Goal: Check status: Check status

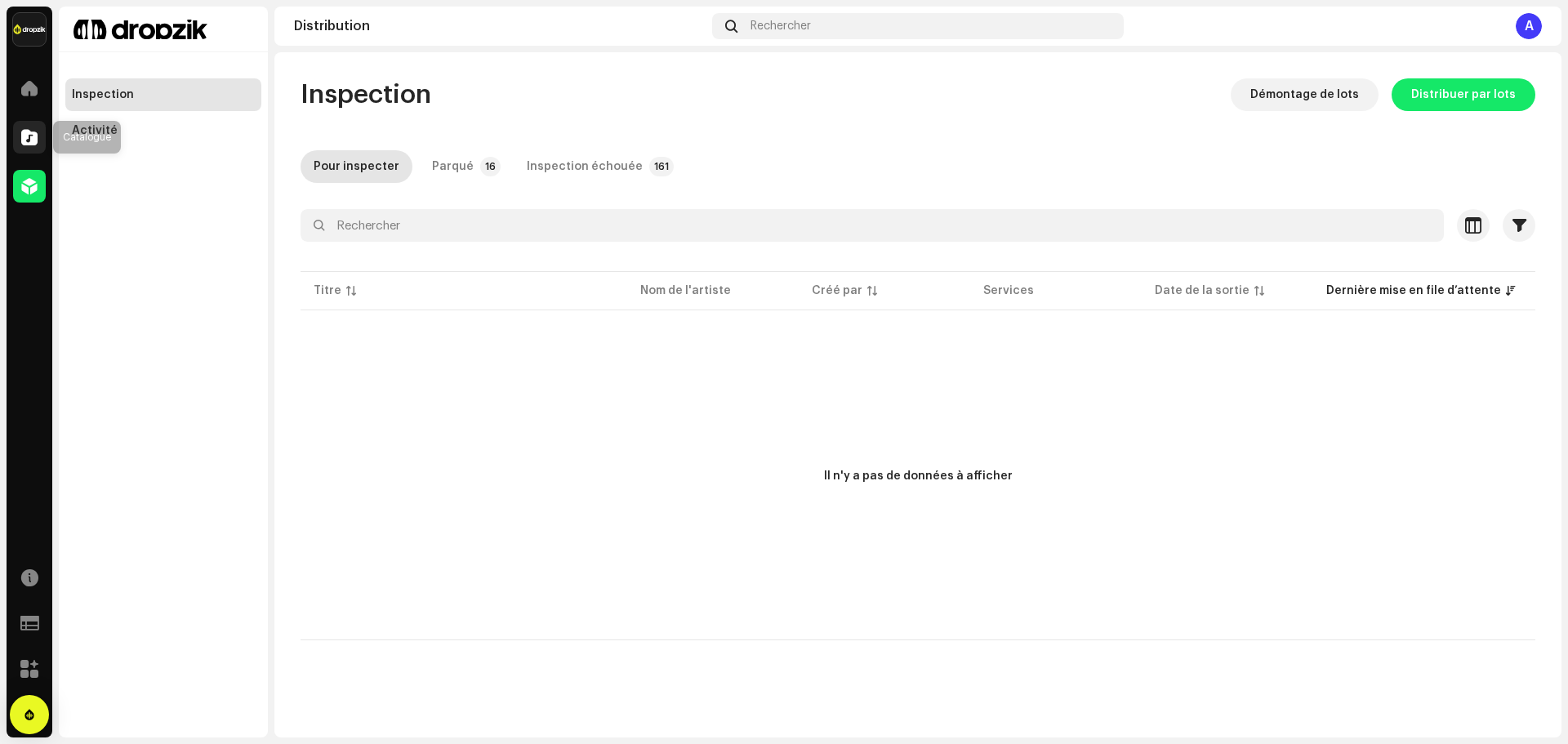
click at [27, 143] on span at bounding box center [29, 137] width 17 height 13
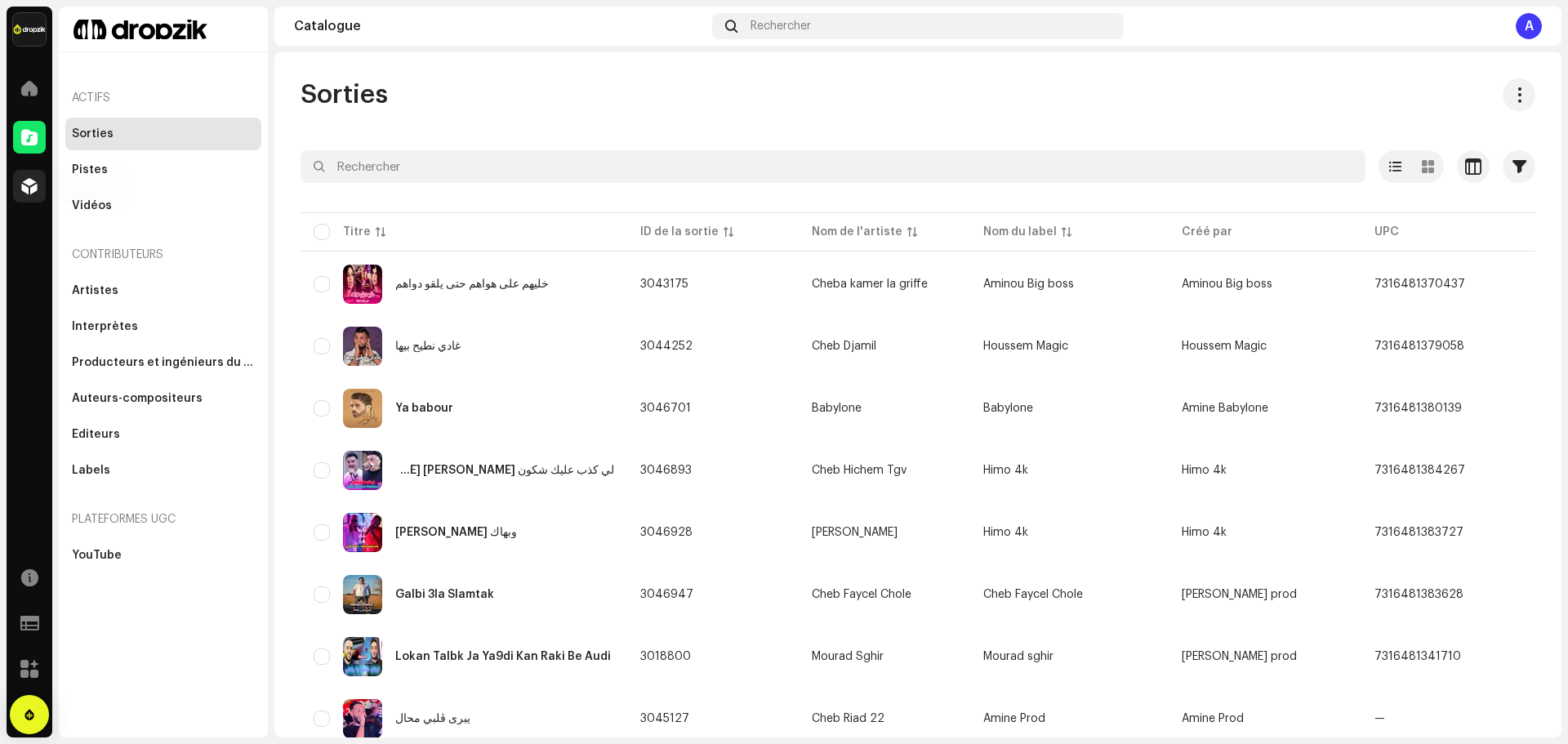
click at [18, 189] on div at bounding box center [28, 186] width 32 height 32
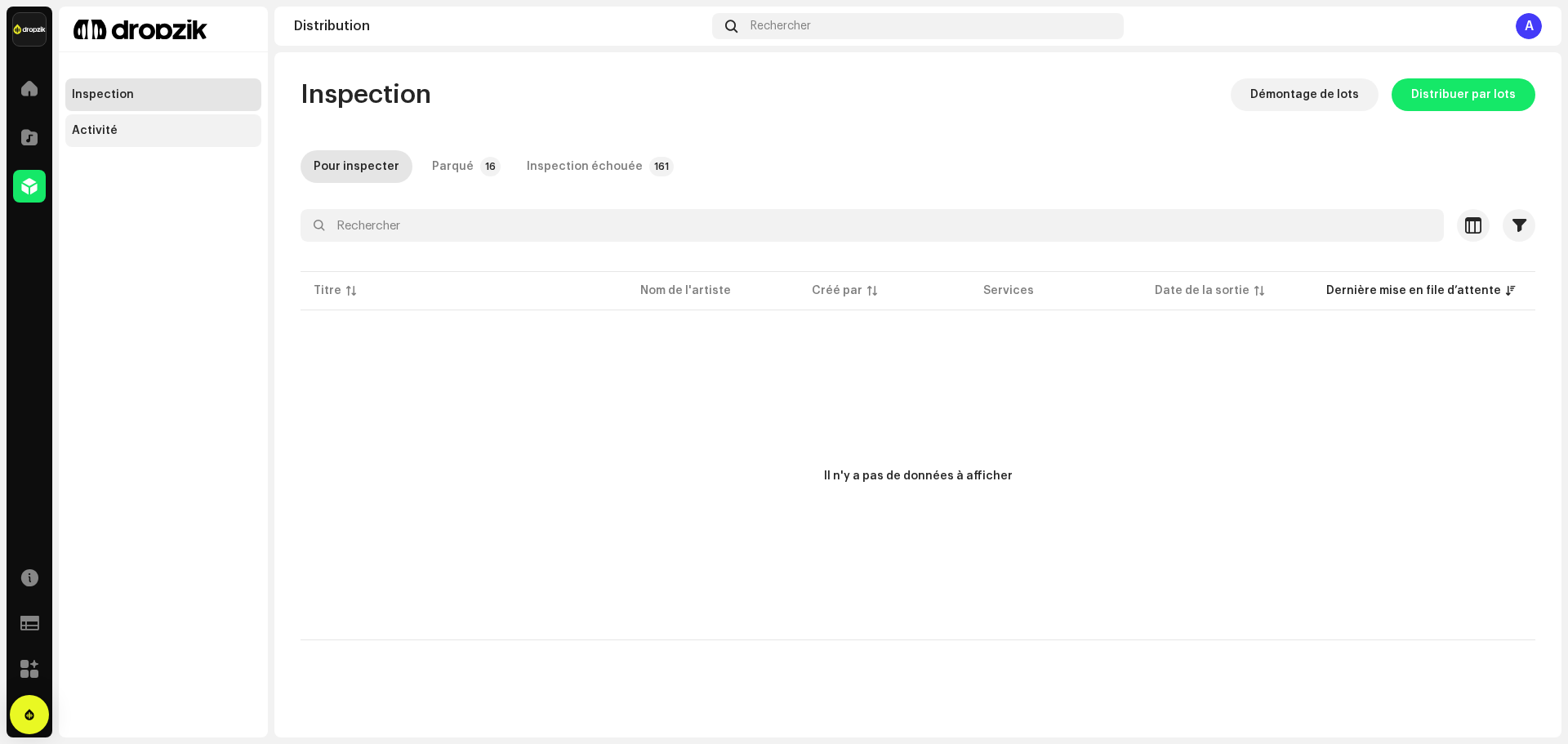
click at [100, 128] on div "Activité" at bounding box center [94, 130] width 46 height 13
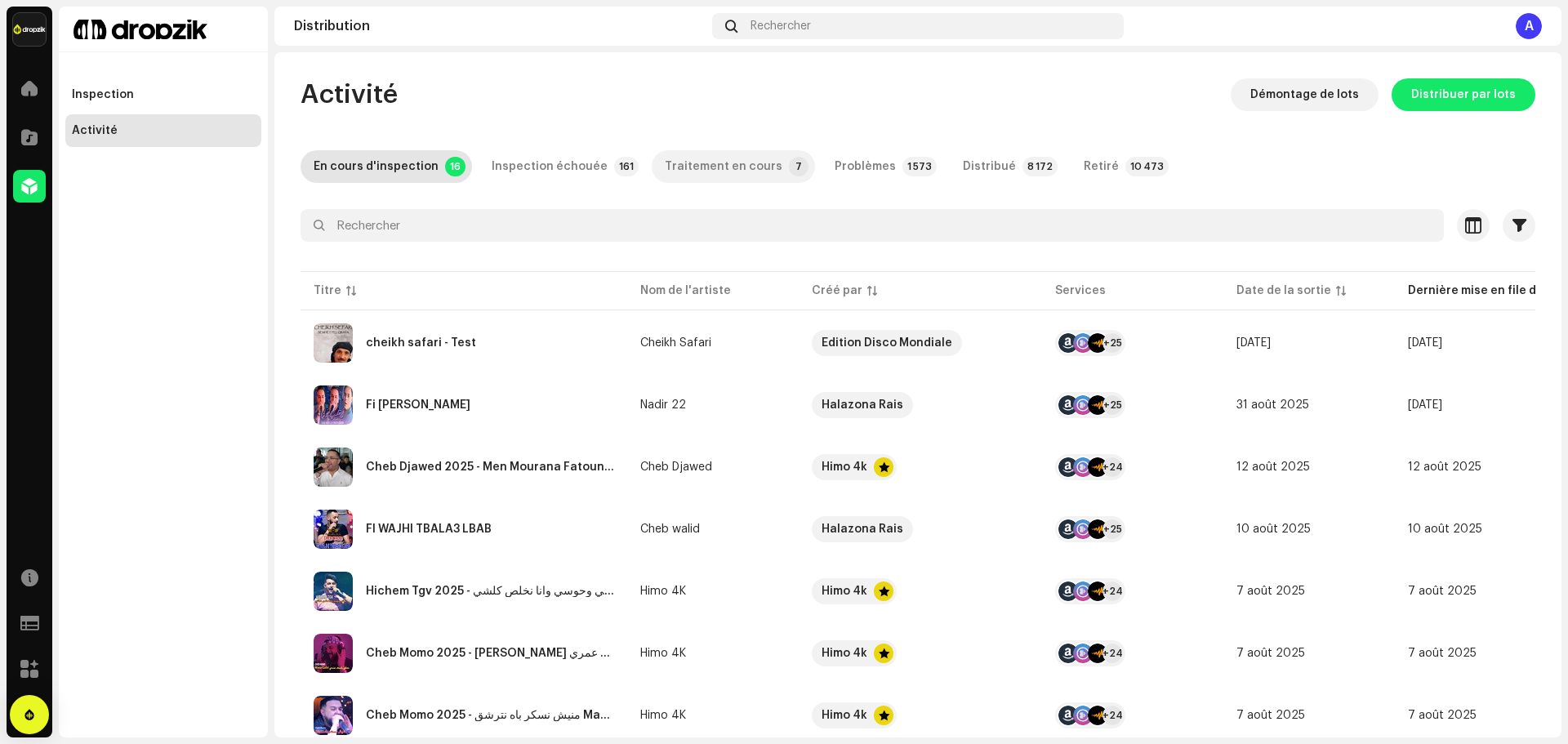
click at [741, 169] on div "Traitement en cours" at bounding box center [724, 166] width 118 height 32
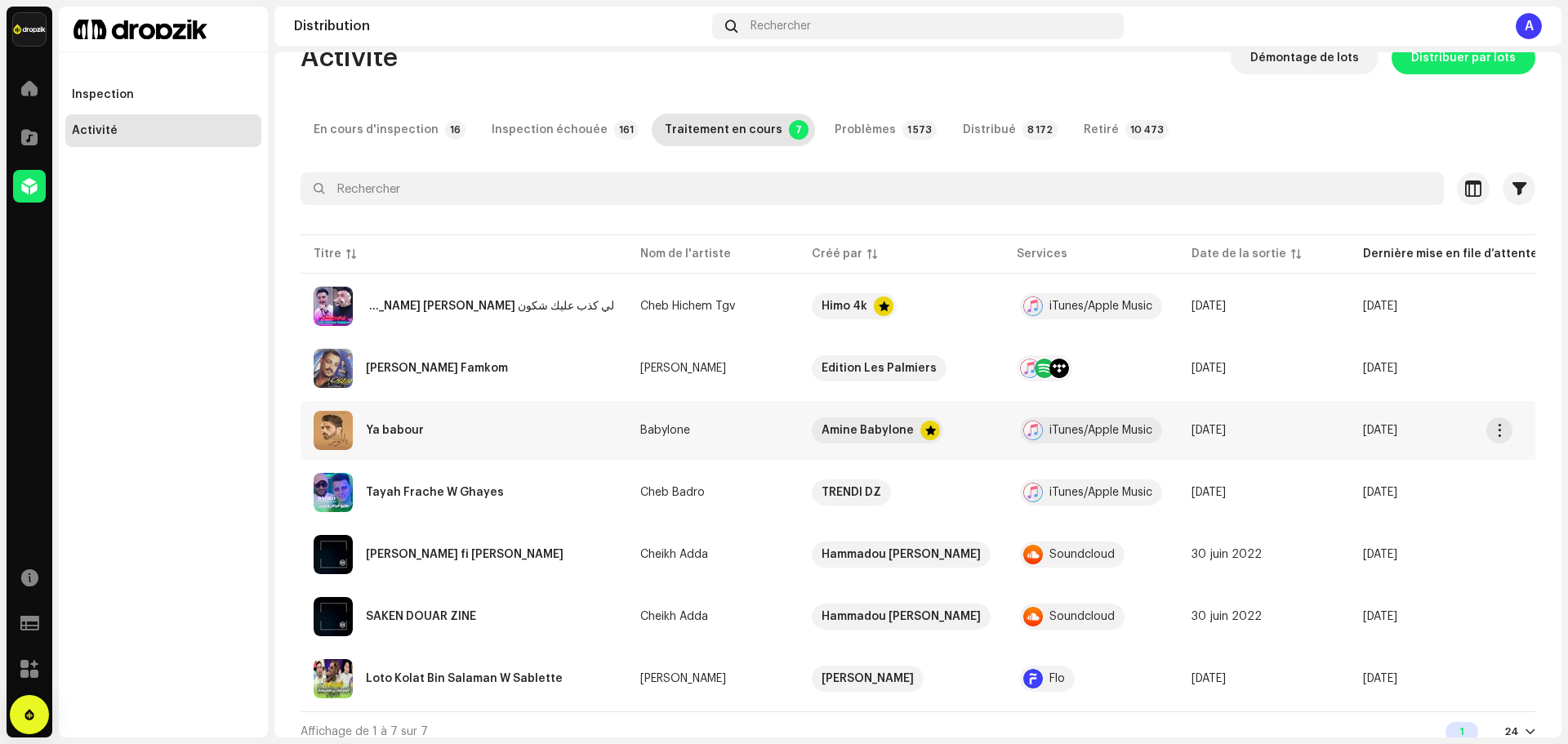
scroll to position [56, 0]
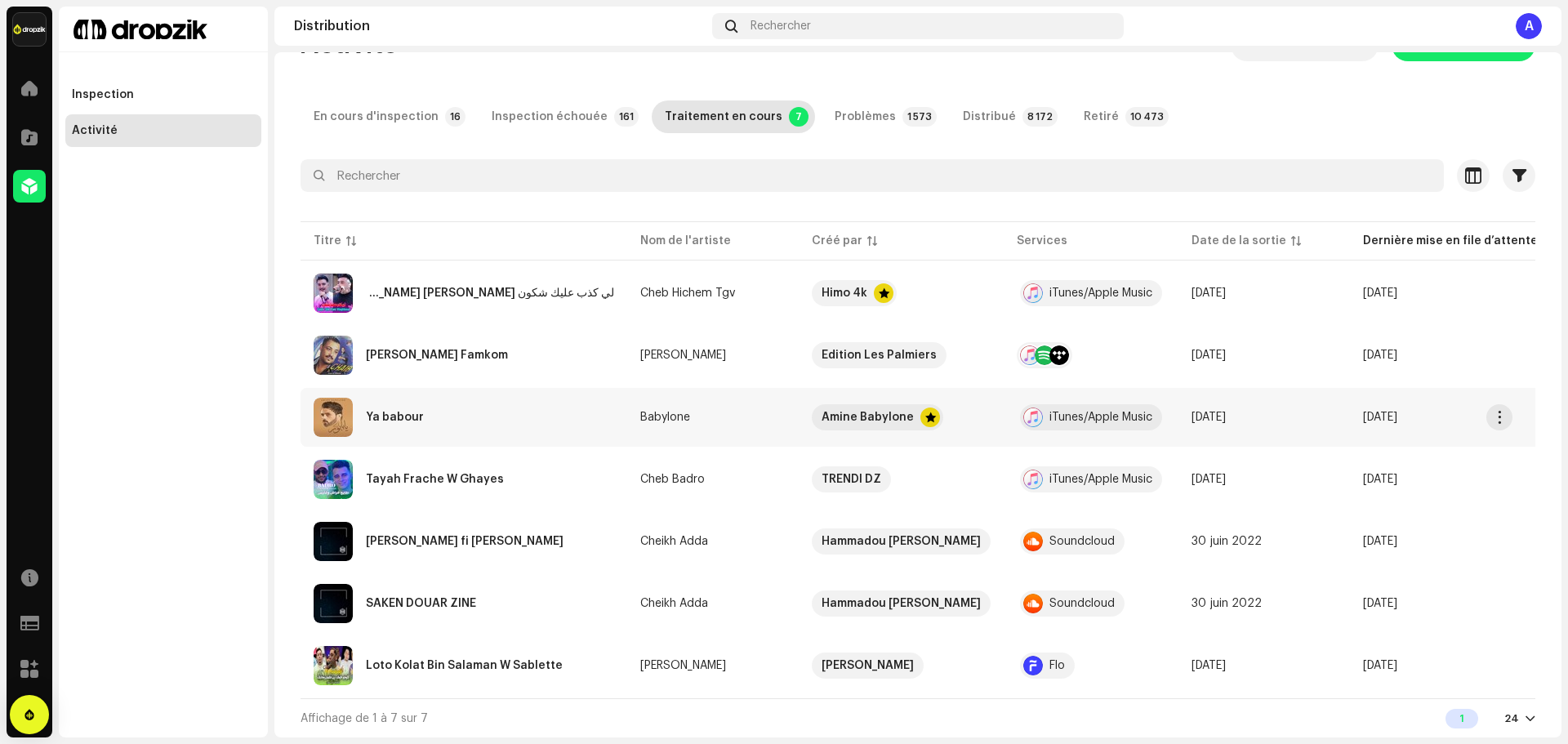
click at [429, 402] on div "Ya babour" at bounding box center [464, 418] width 301 height 39
click at [605, 589] on div "Ya babour Babylone Service Dernière mise en file d’attente Dernière livraison S…" at bounding box center [784, 372] width 1568 height 744
click at [729, 414] on re-a-table-link "Babylone" at bounding box center [713, 418] width 145 height 12
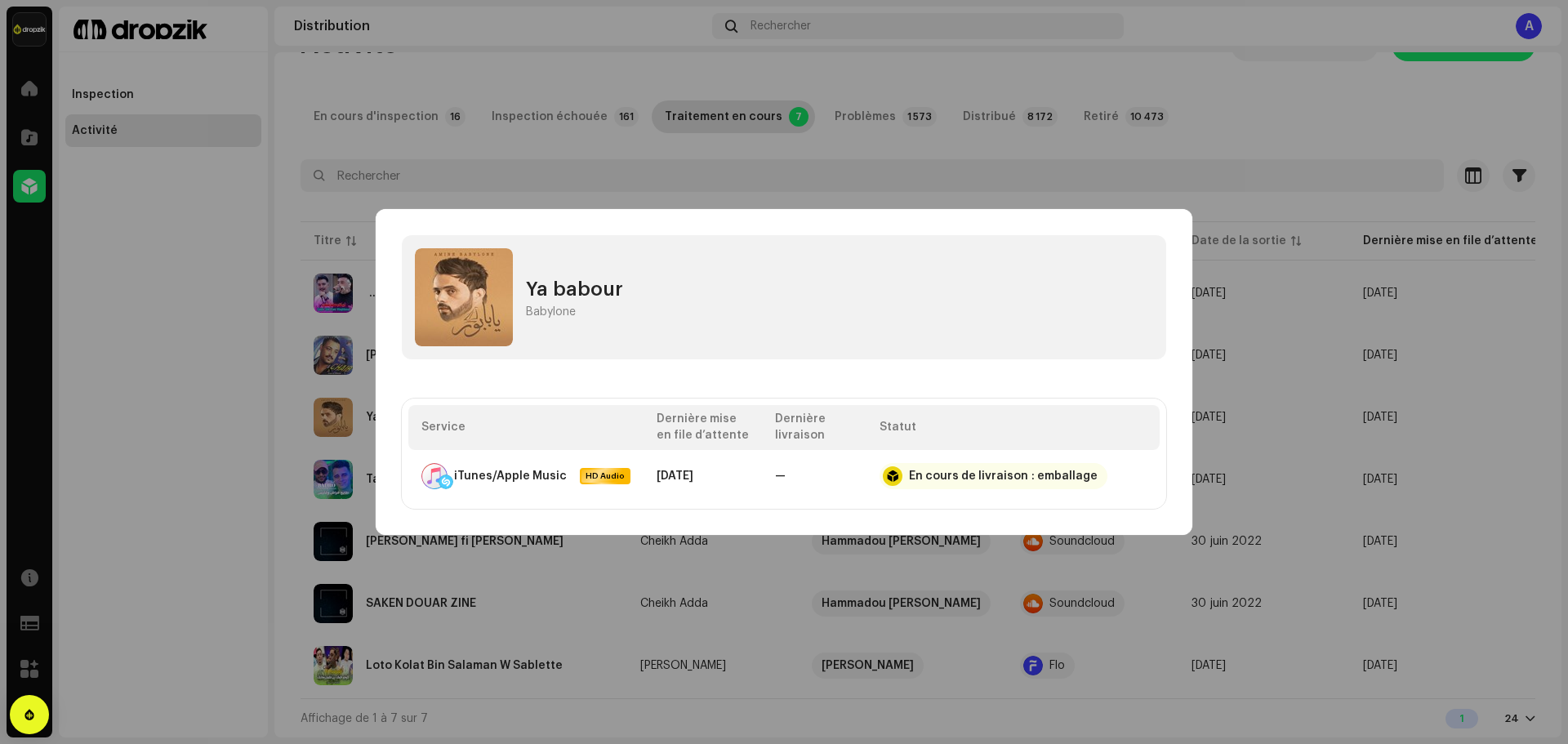
click at [473, 298] on img at bounding box center [464, 298] width 98 height 98
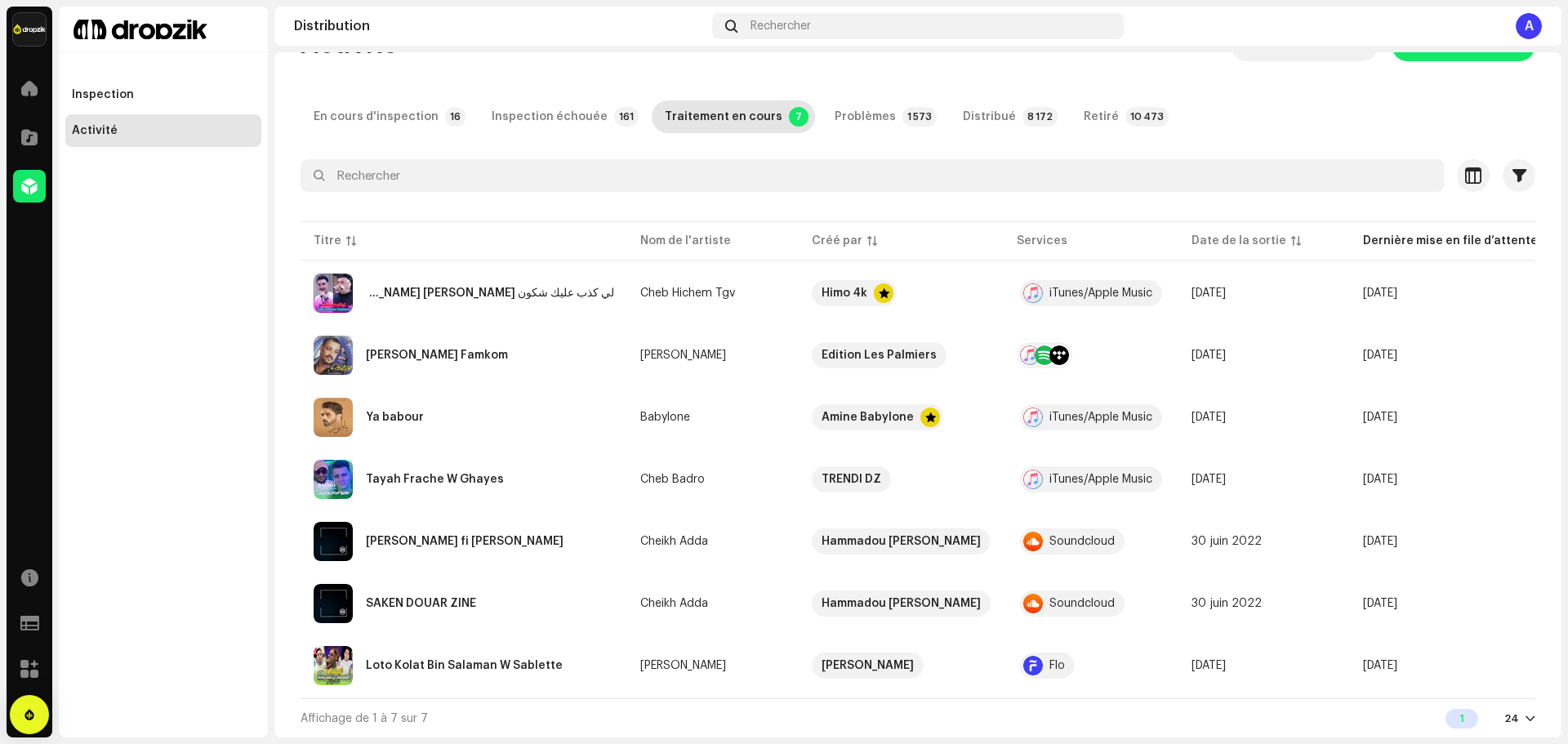
drag, startPoint x: 789, startPoint y: 621, endPoint x: 797, endPoint y: 624, distance: 8.5
click at [789, 622] on div "Ya babour Babylone Service Dernière mise en file d’attente Dernière livraison S…" at bounding box center [784, 372] width 1568 height 744
click at [1495, 411] on span "button" at bounding box center [1500, 417] width 12 height 13
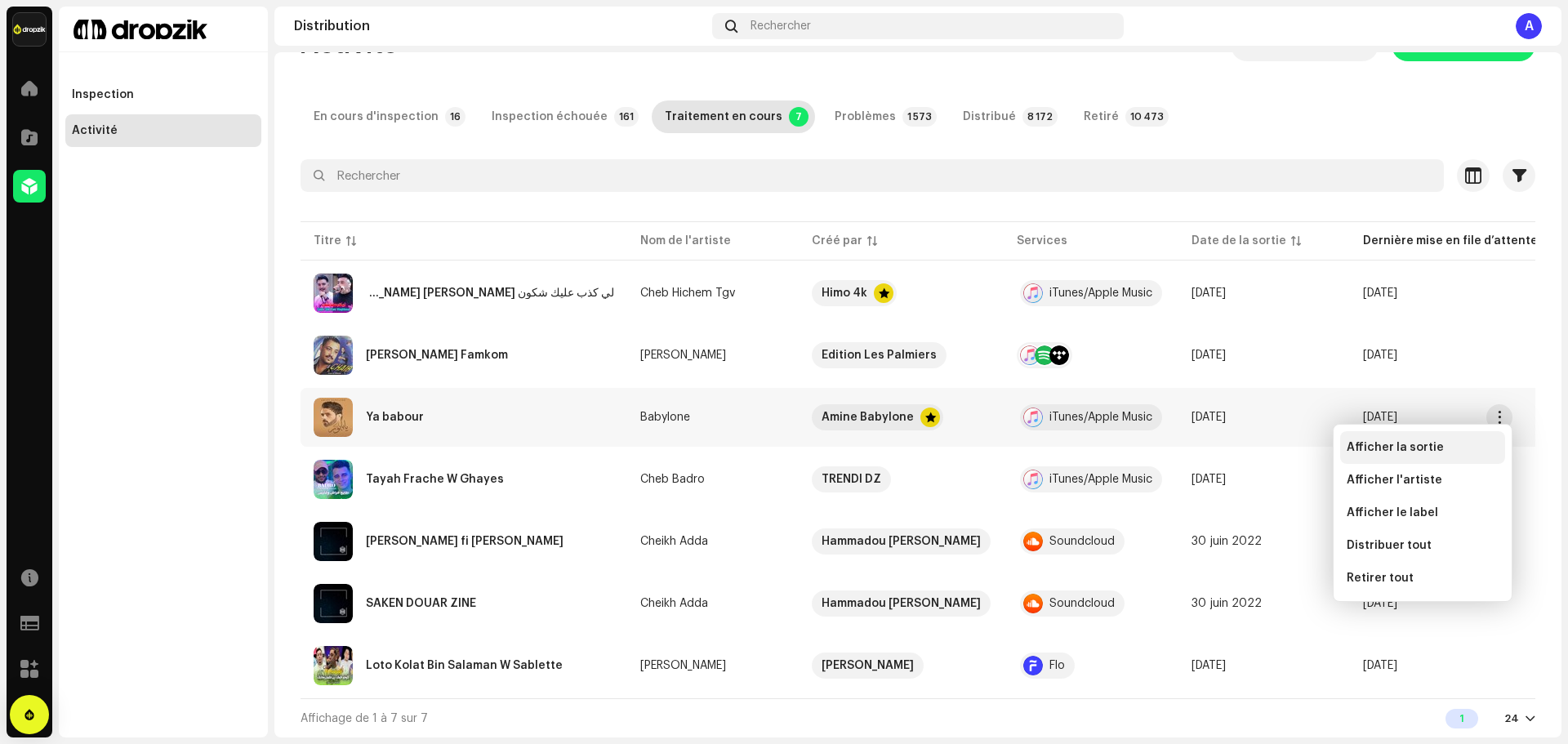
click at [1432, 445] on span "Afficher la sortie" at bounding box center [1395, 447] width 97 height 13
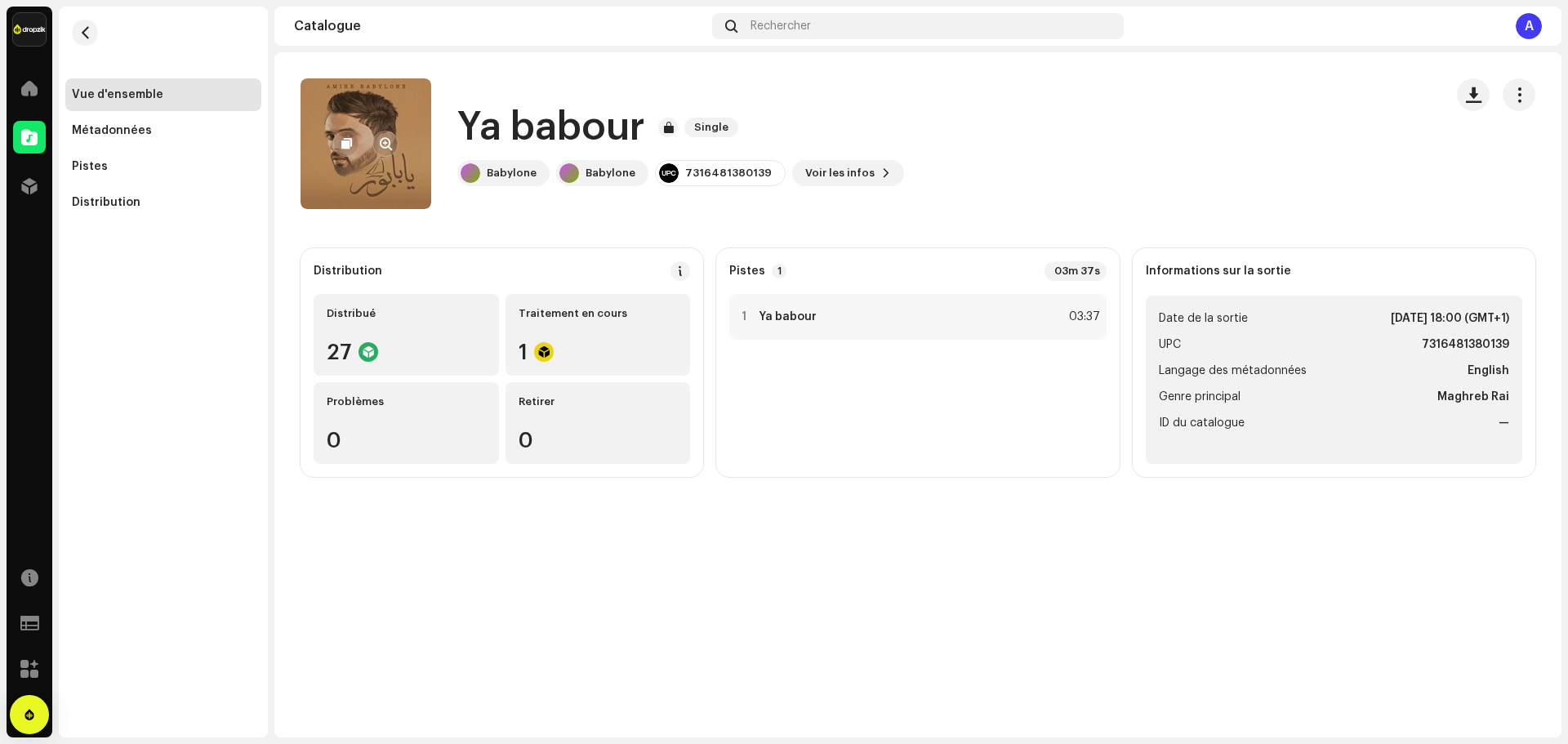
click at [415, 182] on re-a-cover at bounding box center [365, 143] width 131 height 131
click at [387, 167] on re-a-cover at bounding box center [365, 143] width 131 height 131
click at [390, 145] on span "button" at bounding box center [386, 143] width 12 height 13
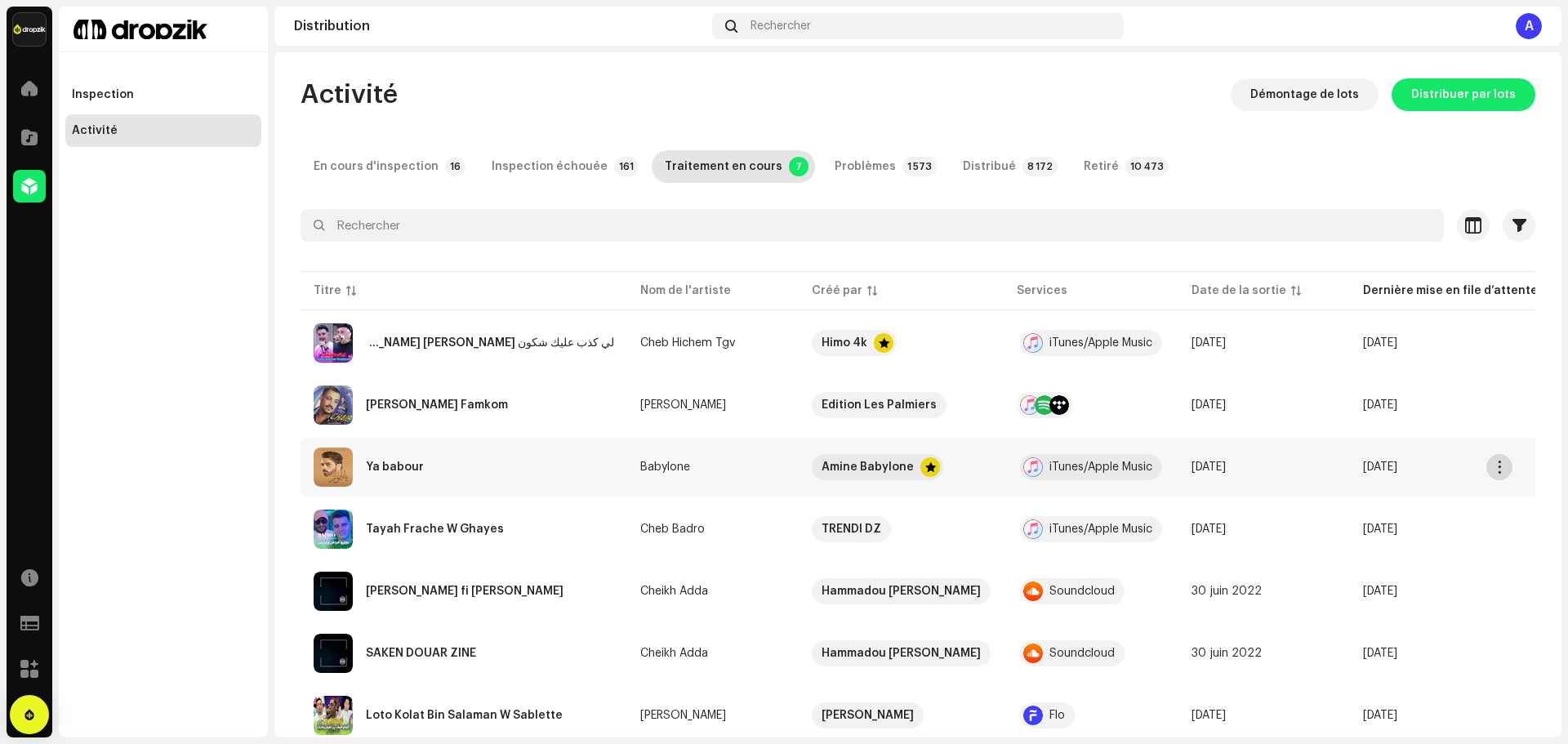
click at [1492, 468] on button "button" at bounding box center [1499, 467] width 27 height 27
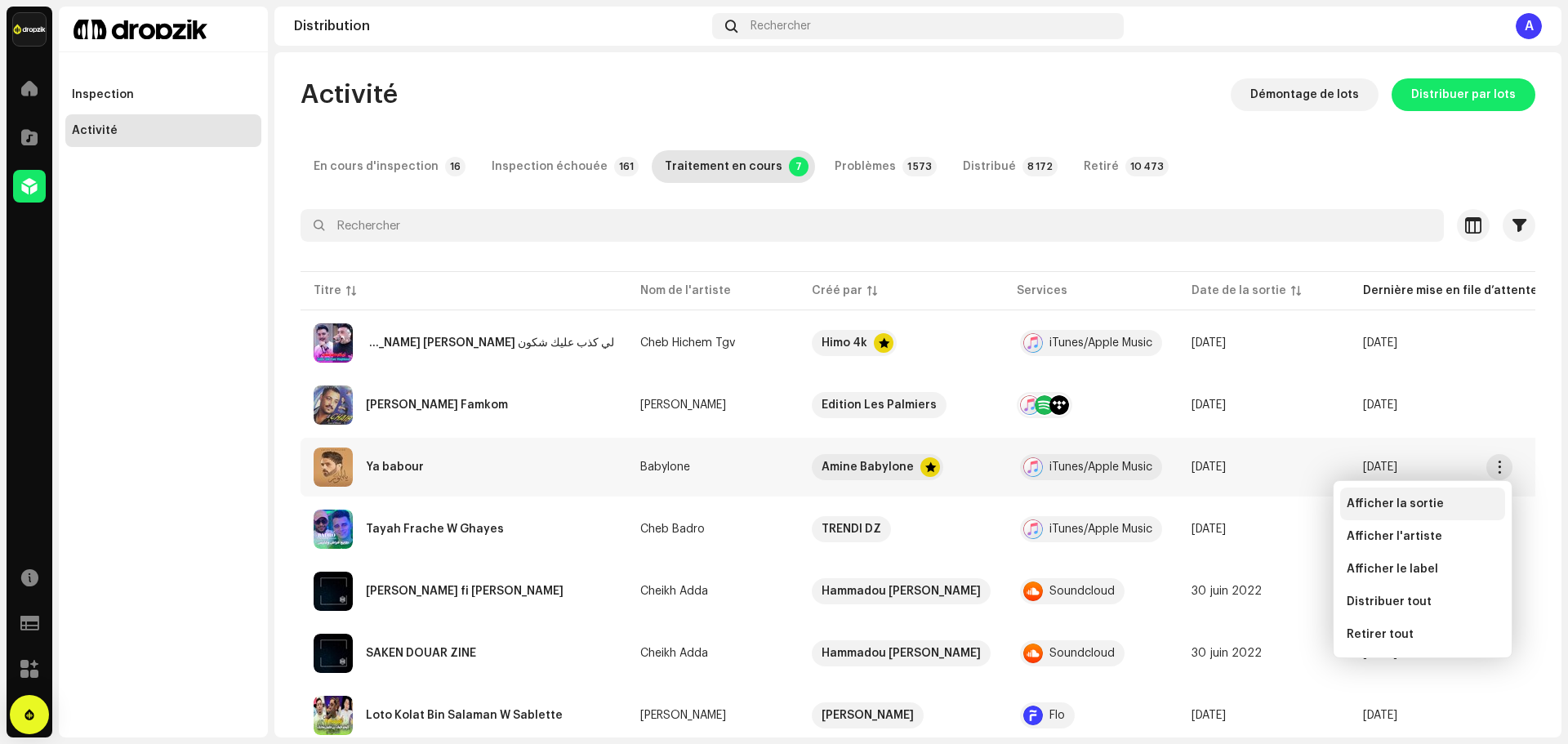
click at [1417, 504] on span "Afficher la sortie" at bounding box center [1395, 503] width 97 height 13
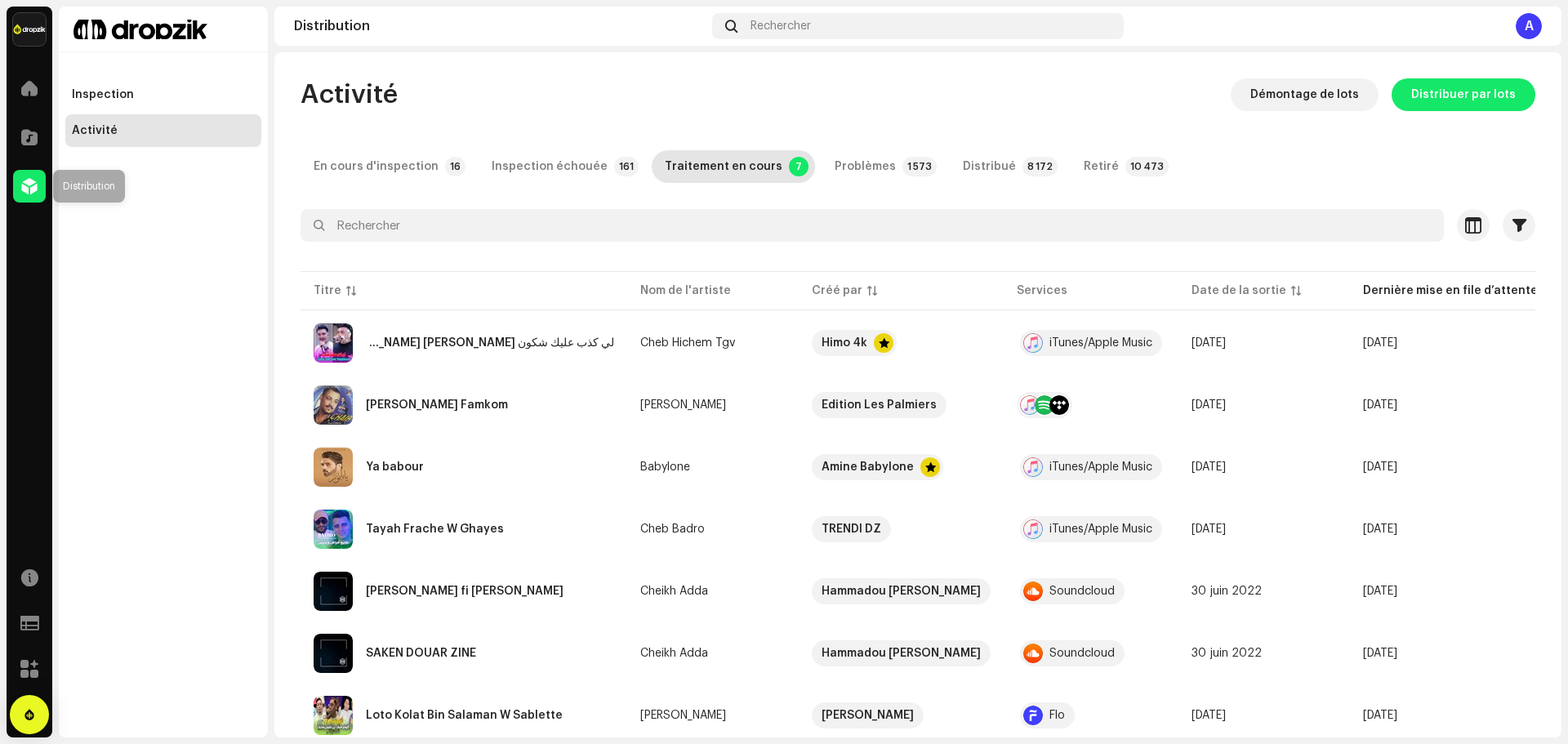
click at [37, 184] on div at bounding box center [28, 186] width 32 height 32
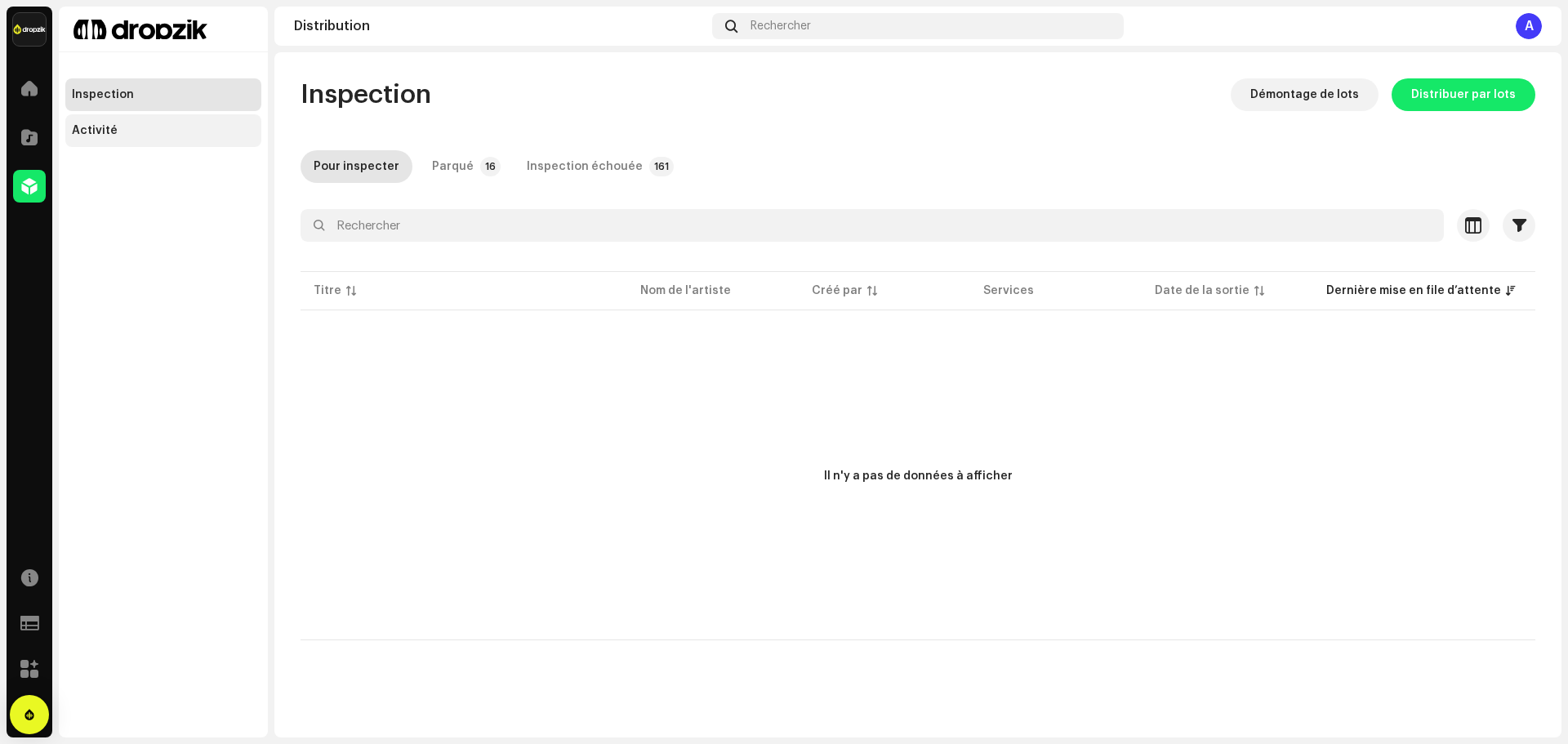
click at [177, 136] on div "Activité" at bounding box center [163, 130] width 183 height 13
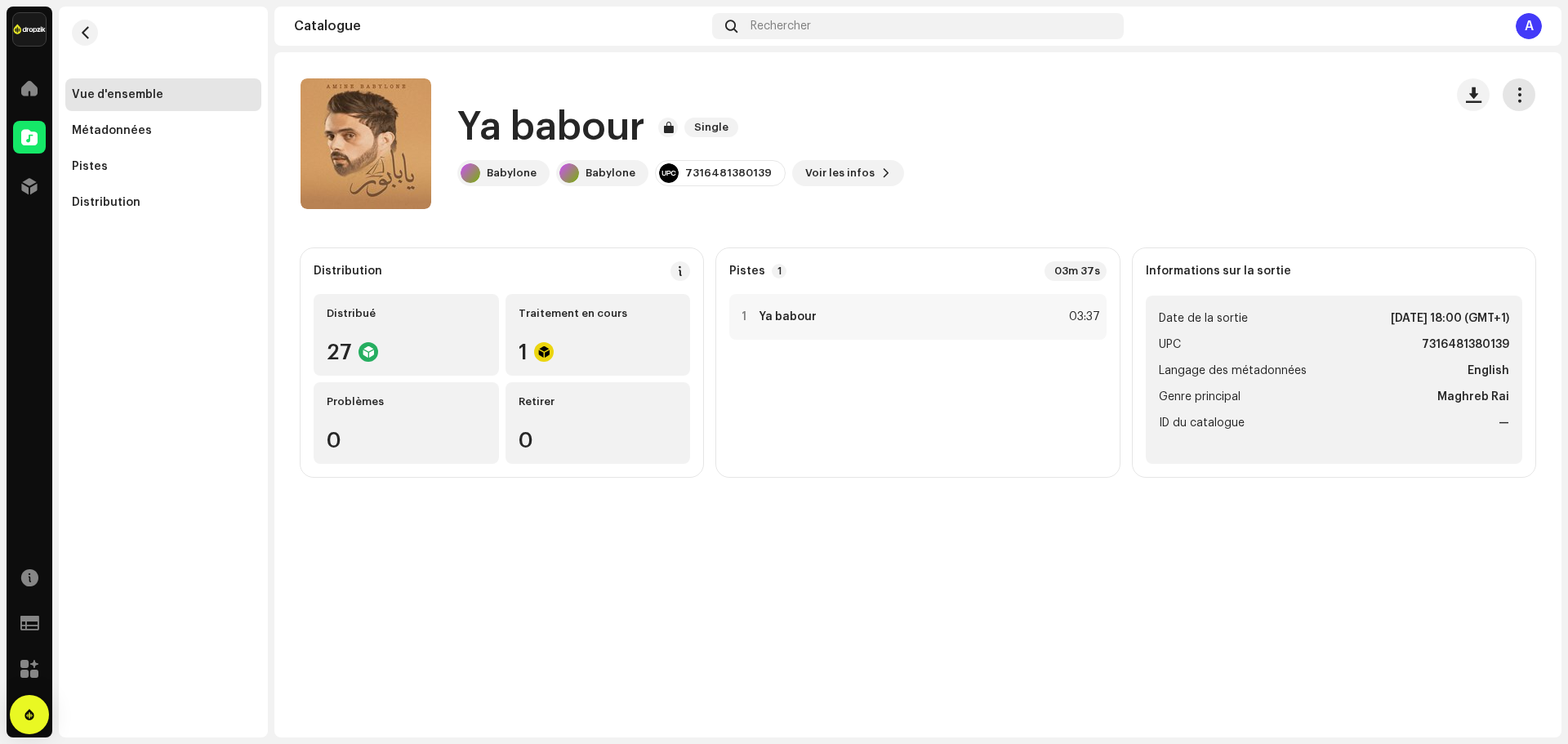
click at [1517, 106] on button "button" at bounding box center [1519, 94] width 32 height 32
click at [1280, 177] on div "Ya babour Single Babylone Babylone 7316481380139 Voir les infos" at bounding box center [866, 143] width 1131 height 131
click at [569, 337] on div "Traitement en cours 1" at bounding box center [598, 334] width 186 height 82
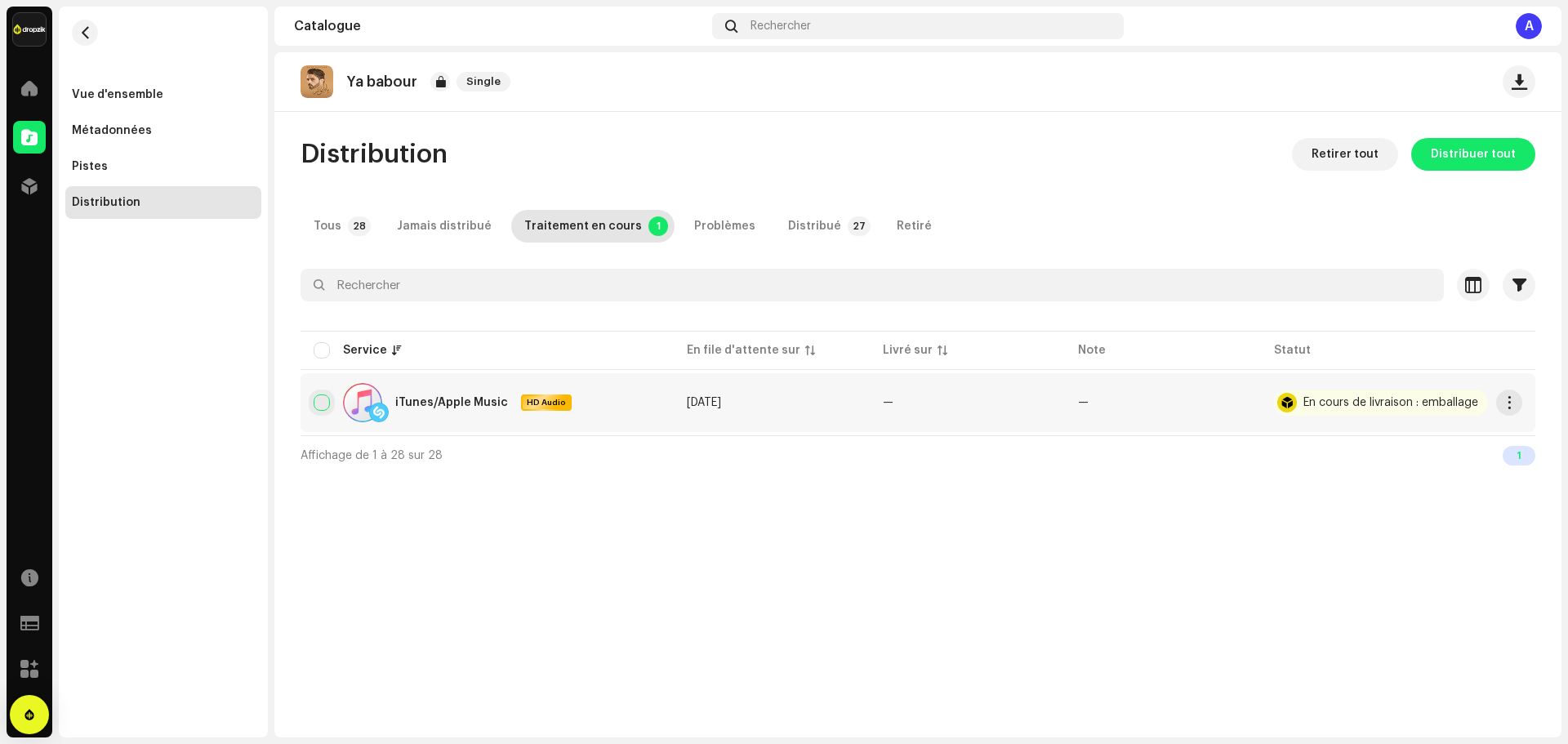
click at [329, 403] on input "checkbox" at bounding box center [321, 403] width 17 height 17
checkbox input "true"
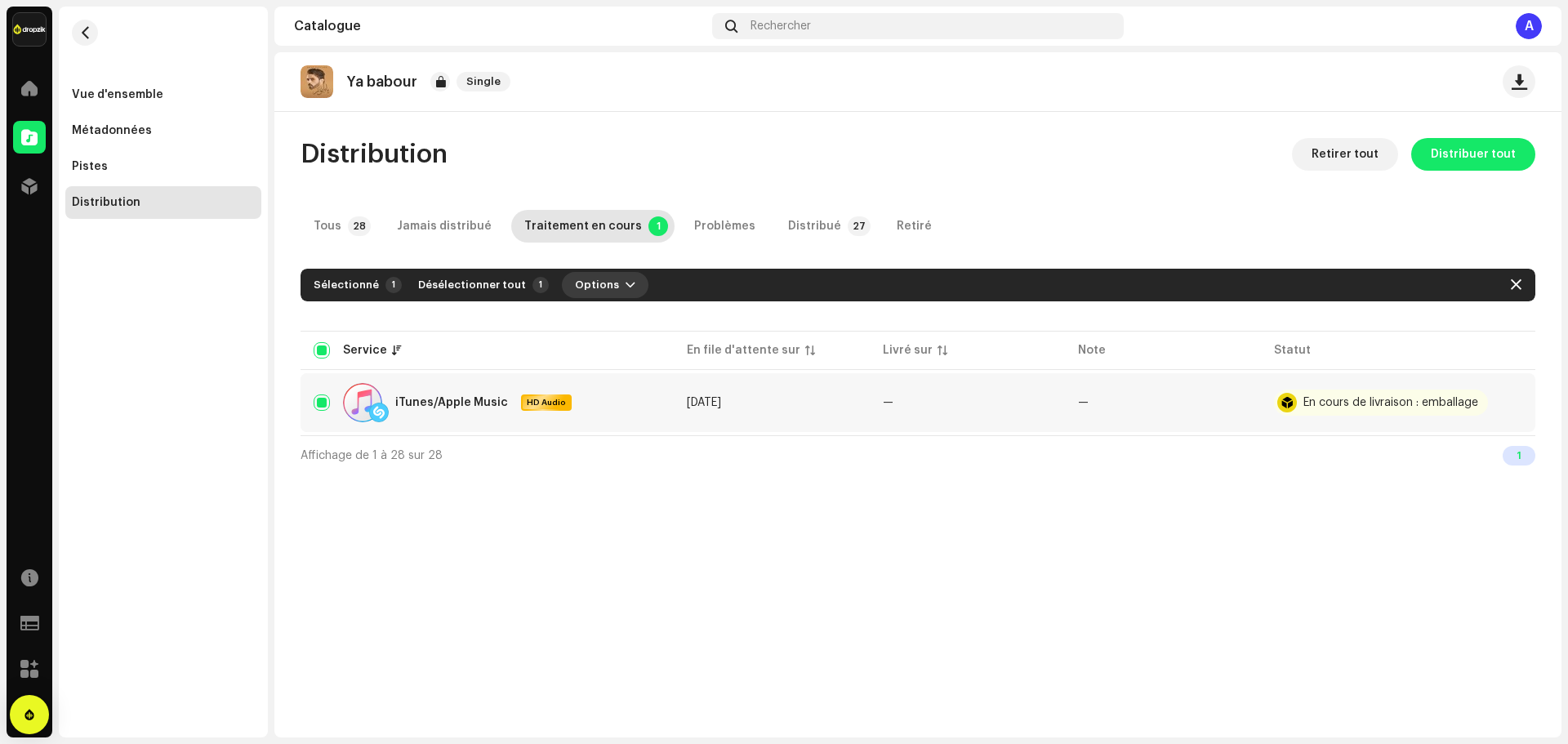
click at [585, 279] on span "Options" at bounding box center [596, 285] width 44 height 32
click at [603, 288] on button "Options" at bounding box center [605, 285] width 86 height 27
click at [1507, 403] on span "button" at bounding box center [1510, 402] width 12 height 13
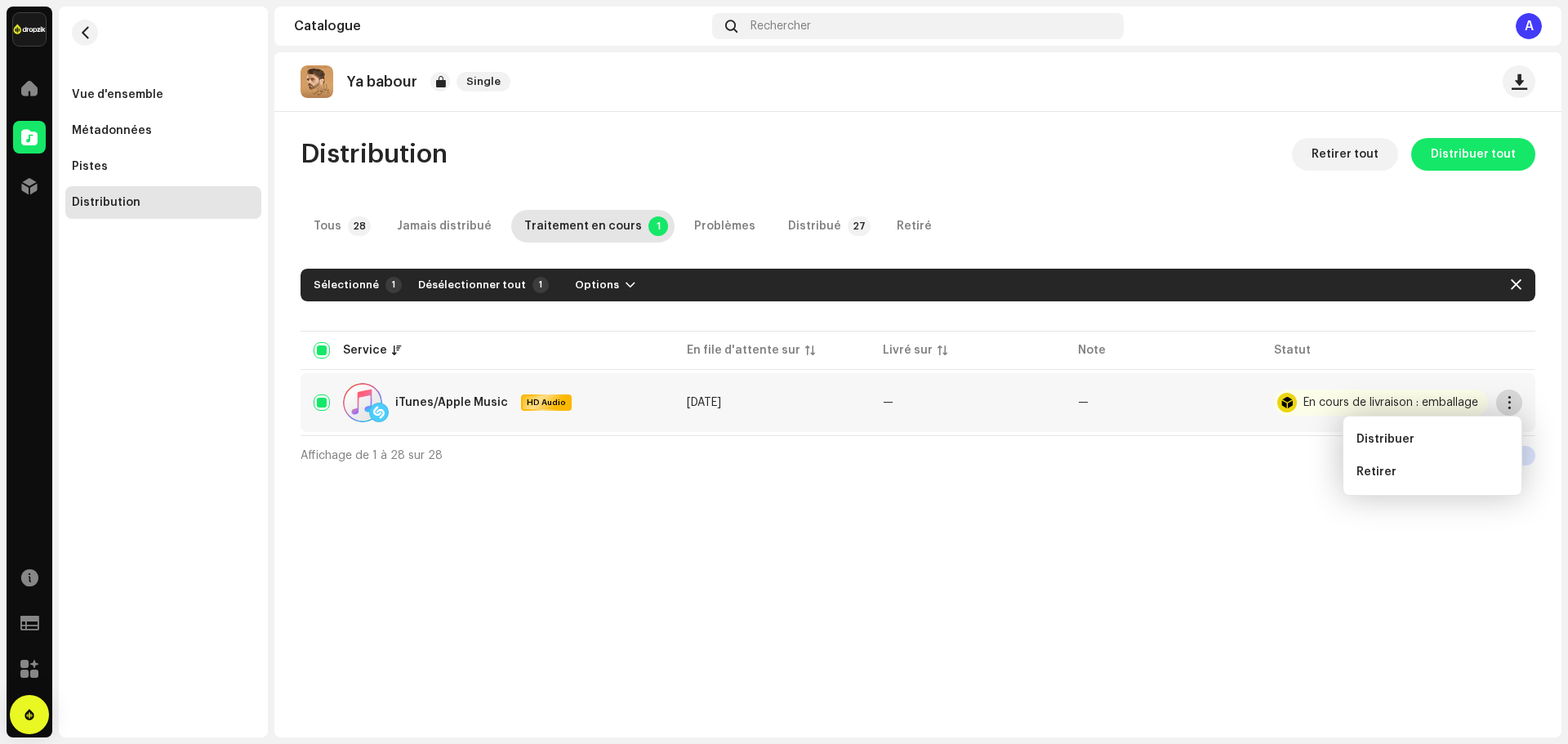
click at [1507, 403] on span "button" at bounding box center [1510, 402] width 12 height 13
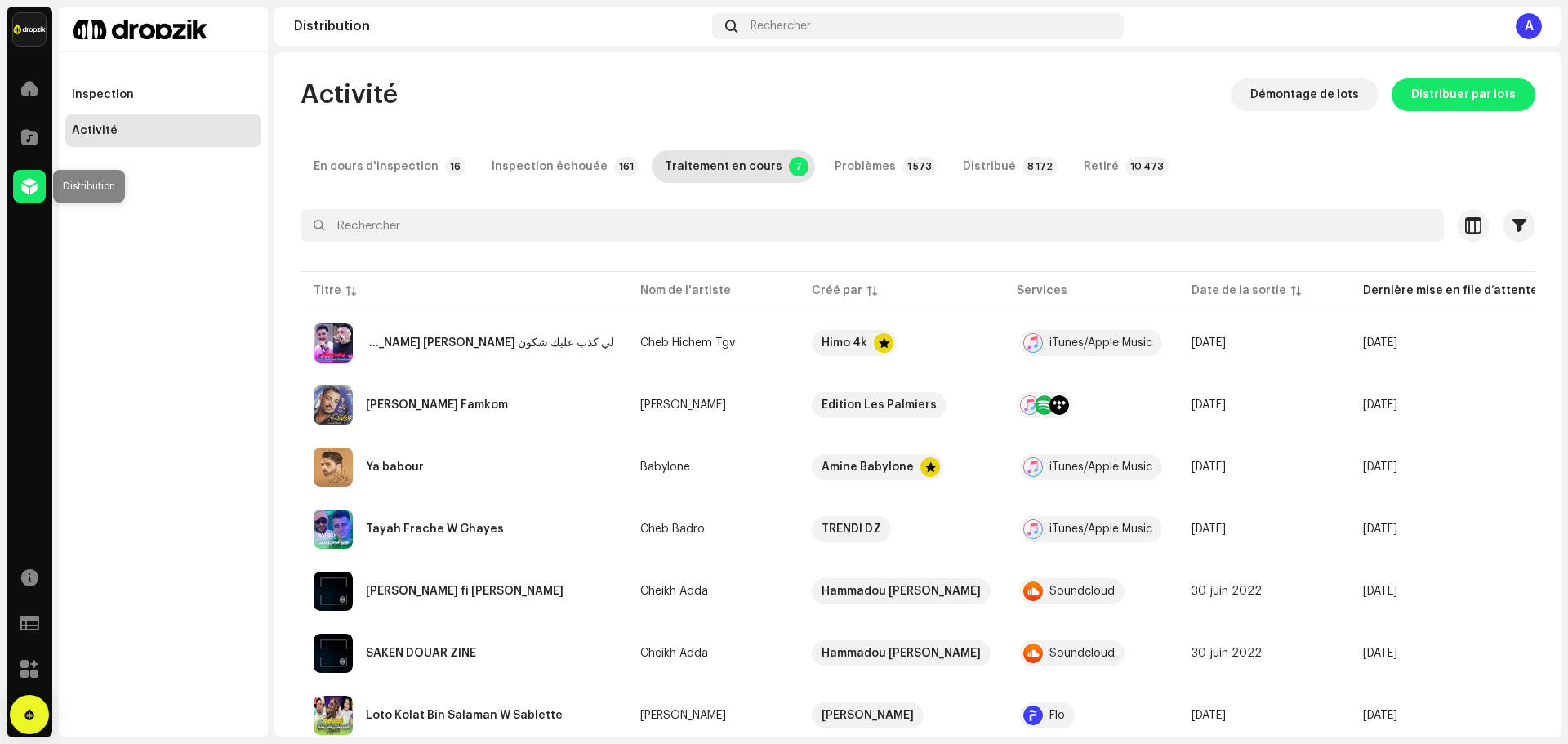
click at [22, 192] on span at bounding box center [29, 186] width 17 height 13
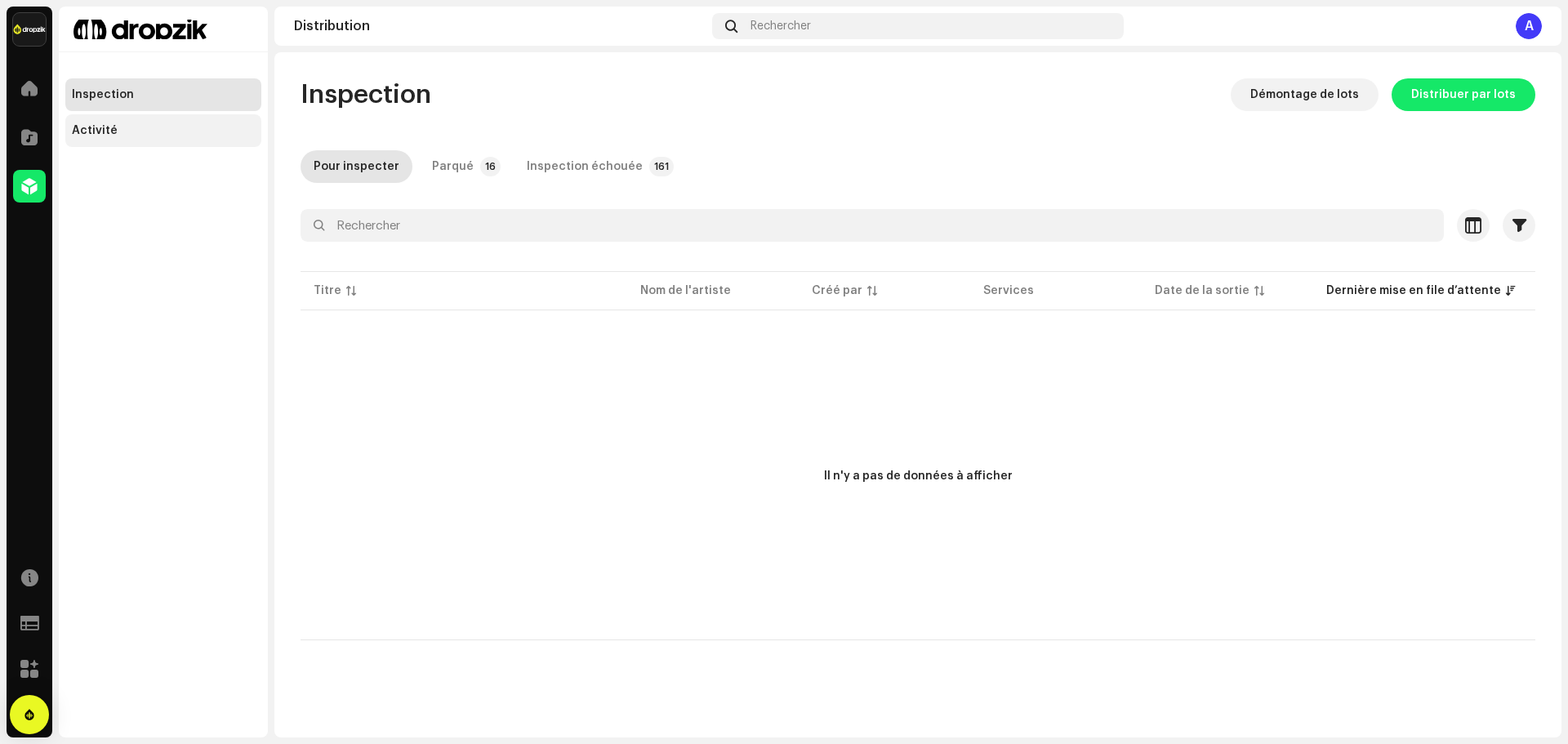
click at [107, 132] on div "Activité" at bounding box center [94, 130] width 46 height 13
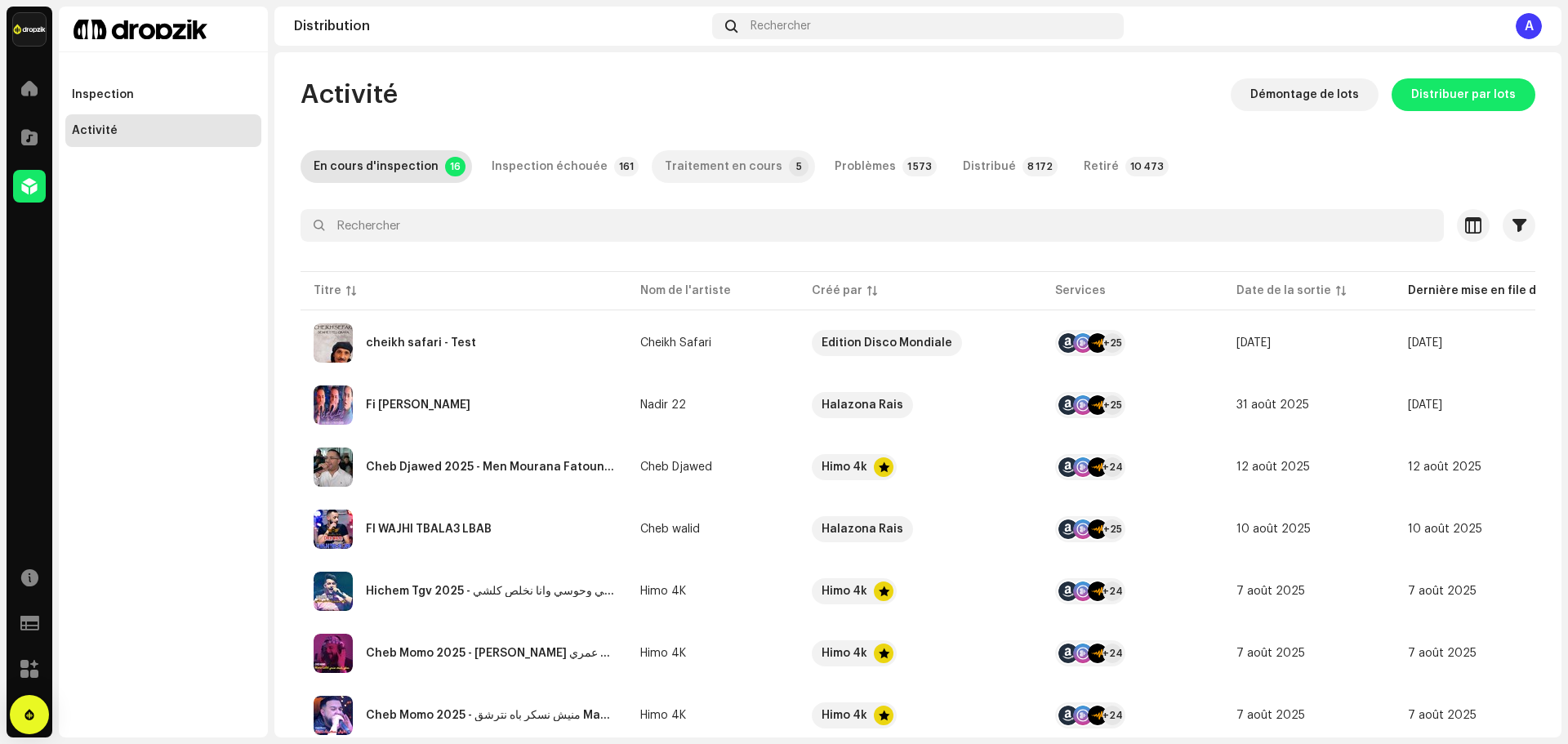
click at [722, 172] on div "Traitement en cours" at bounding box center [724, 166] width 118 height 32
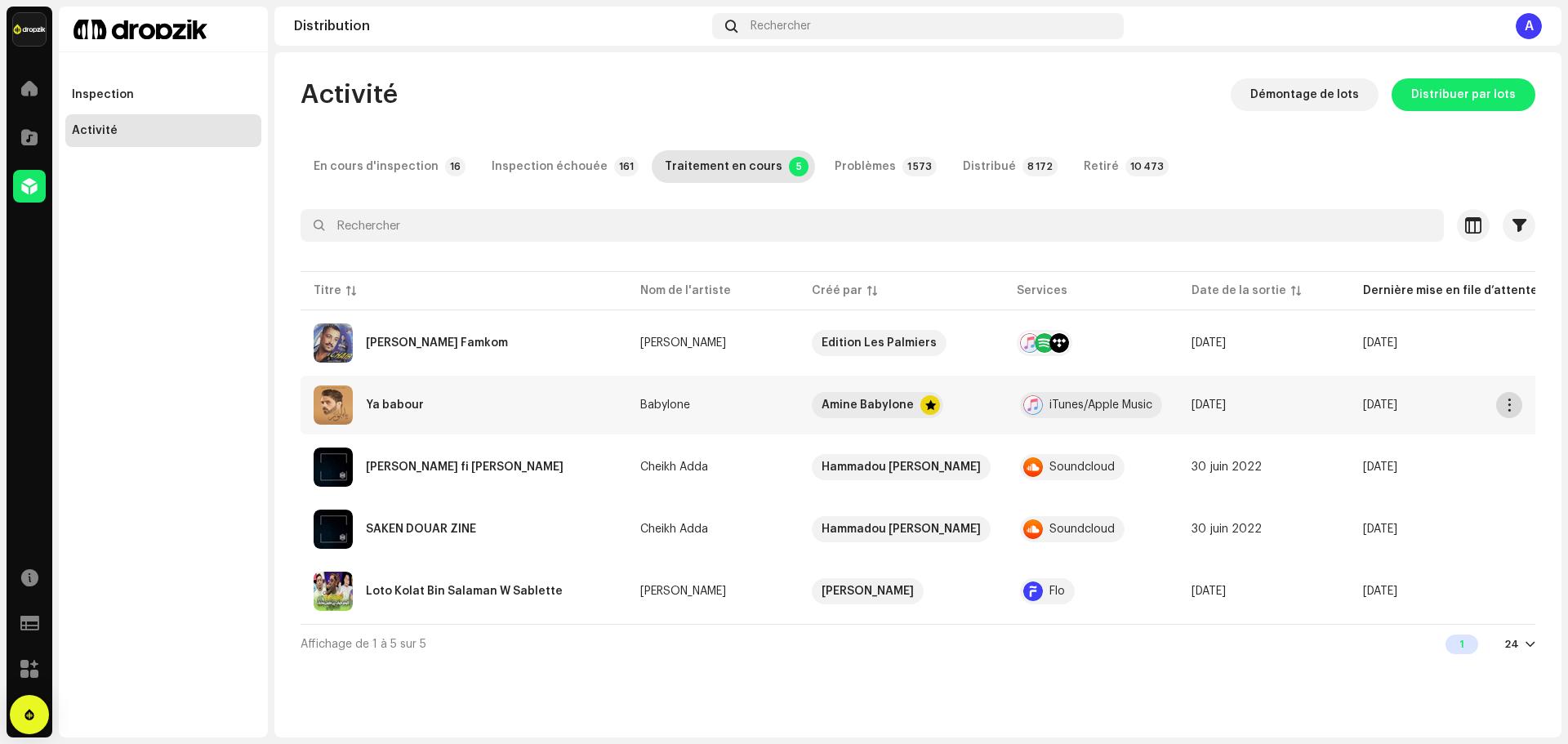
click at [1508, 402] on span "button" at bounding box center [1510, 405] width 12 height 13
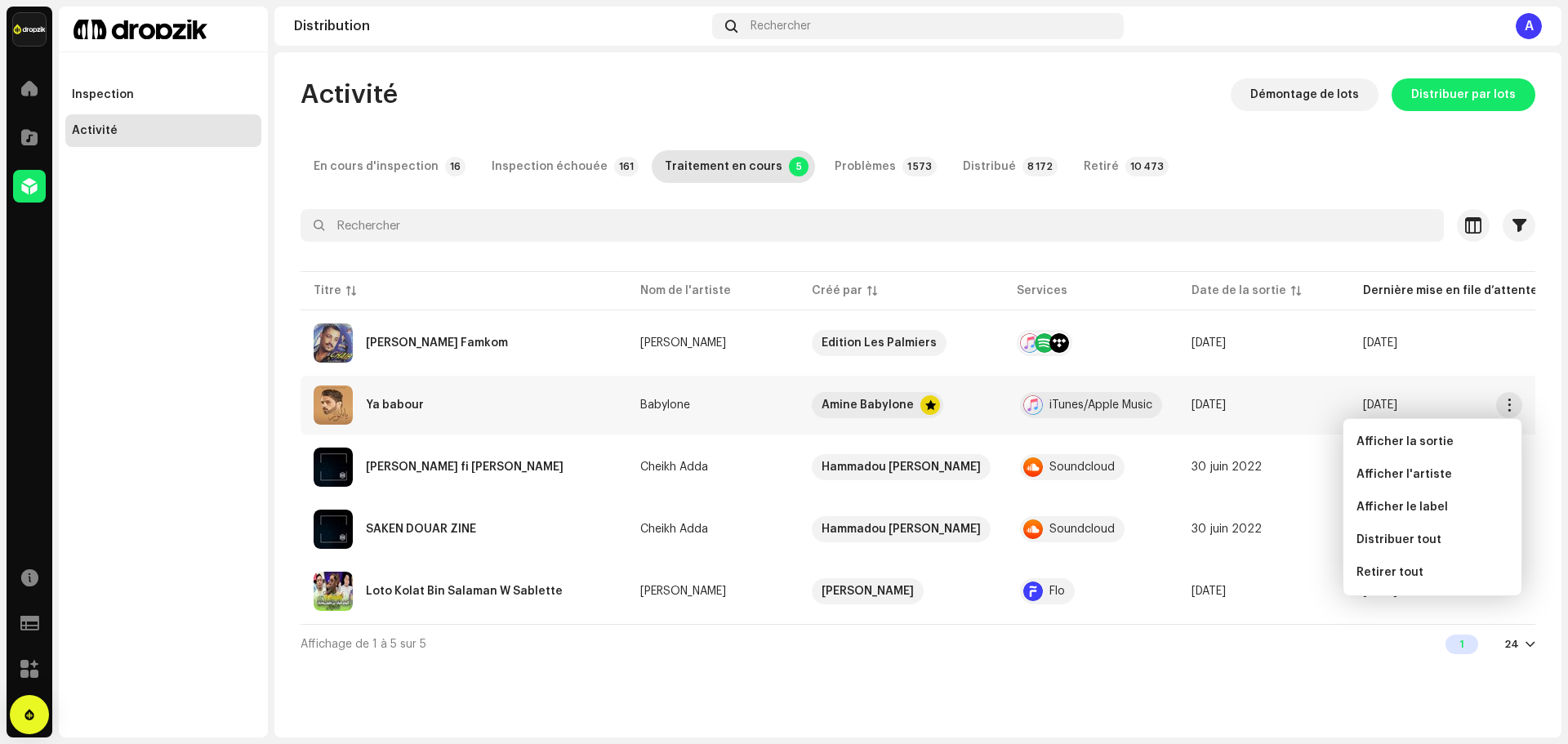
click at [137, 305] on div "Inspection Activité" at bounding box center [163, 372] width 209 height 731
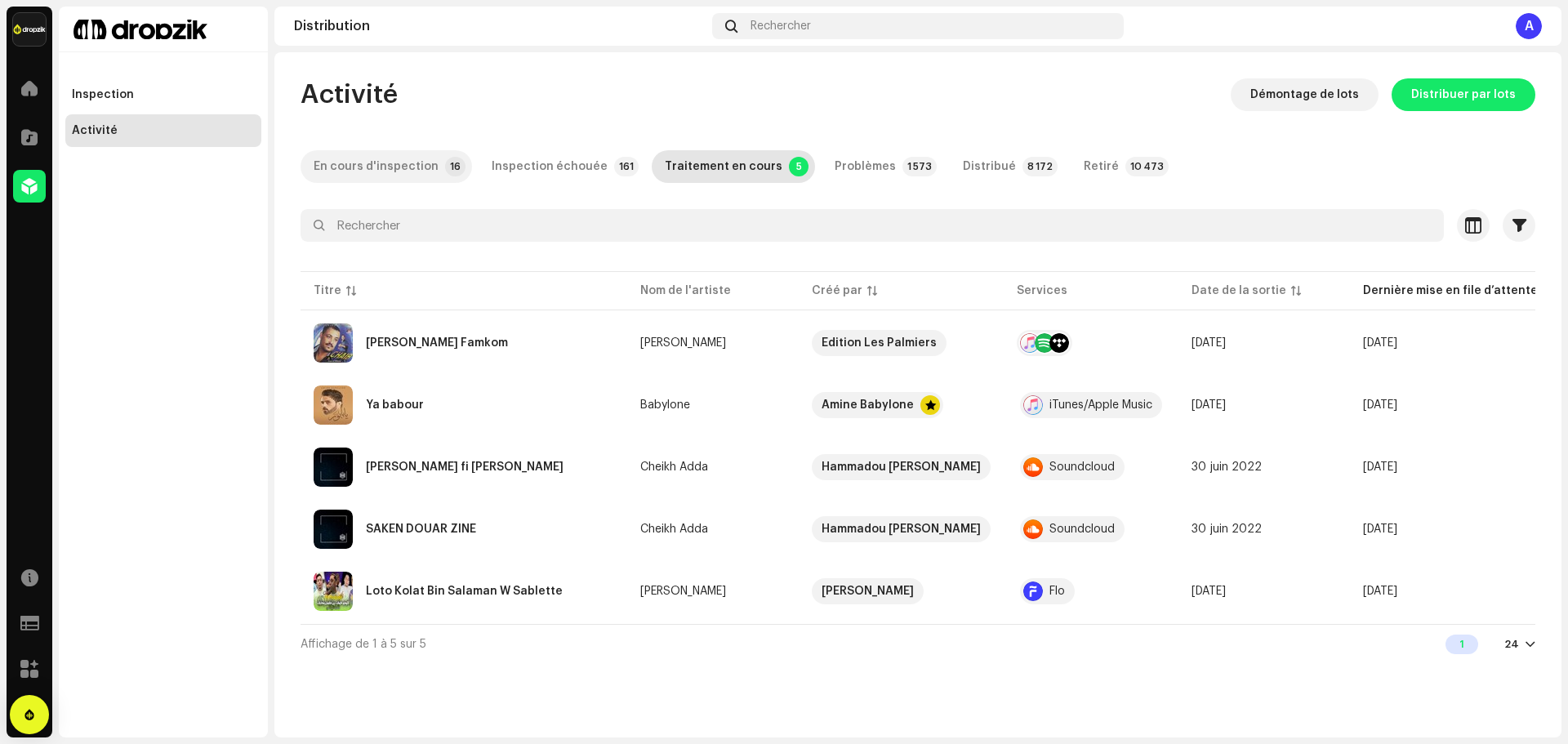
click at [370, 167] on div "En cours d'inspection" at bounding box center [375, 166] width 125 height 32
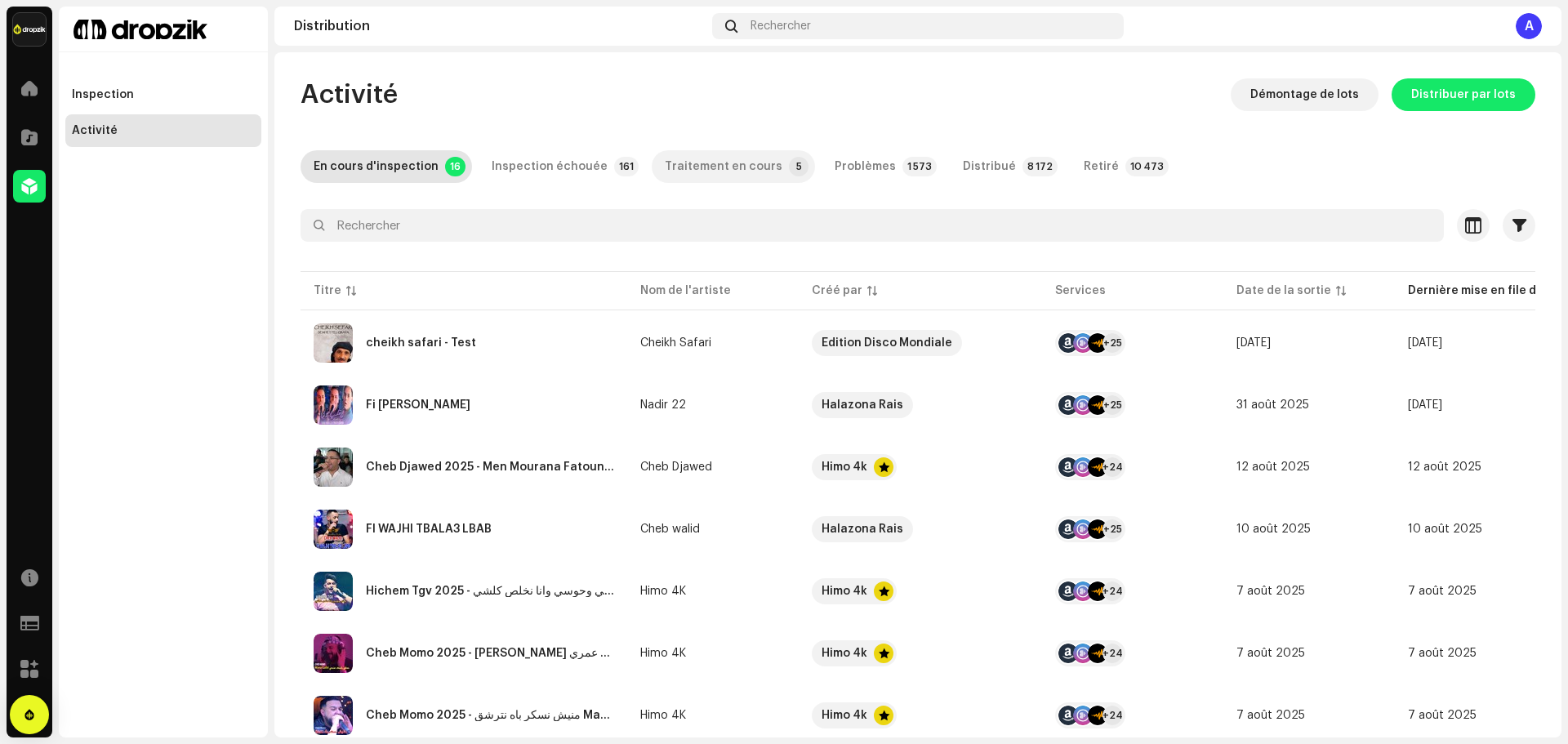
click at [789, 169] on p-badge "5" at bounding box center [799, 167] width 20 height 20
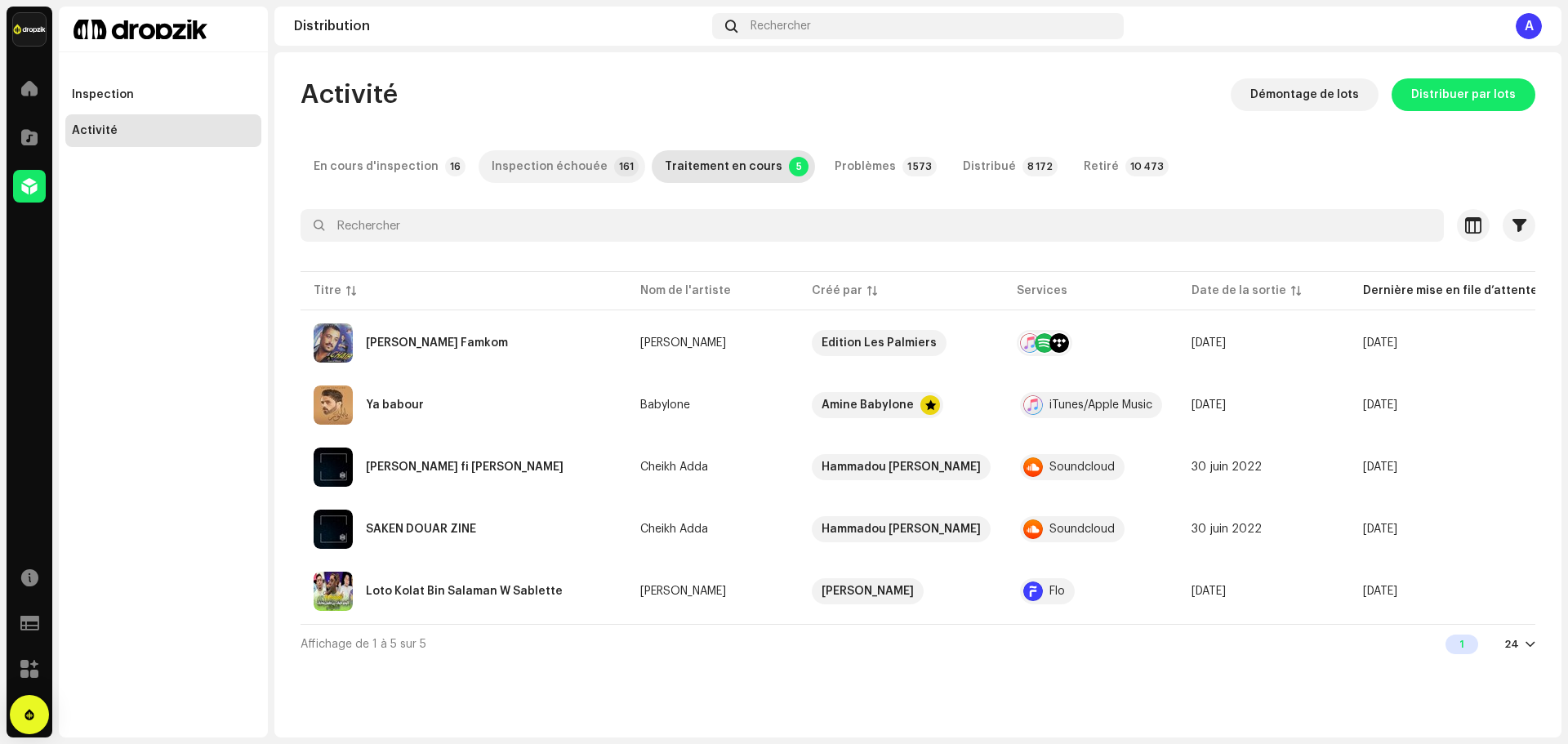
click at [557, 167] on div "Inspection échouée" at bounding box center [550, 166] width 116 height 32
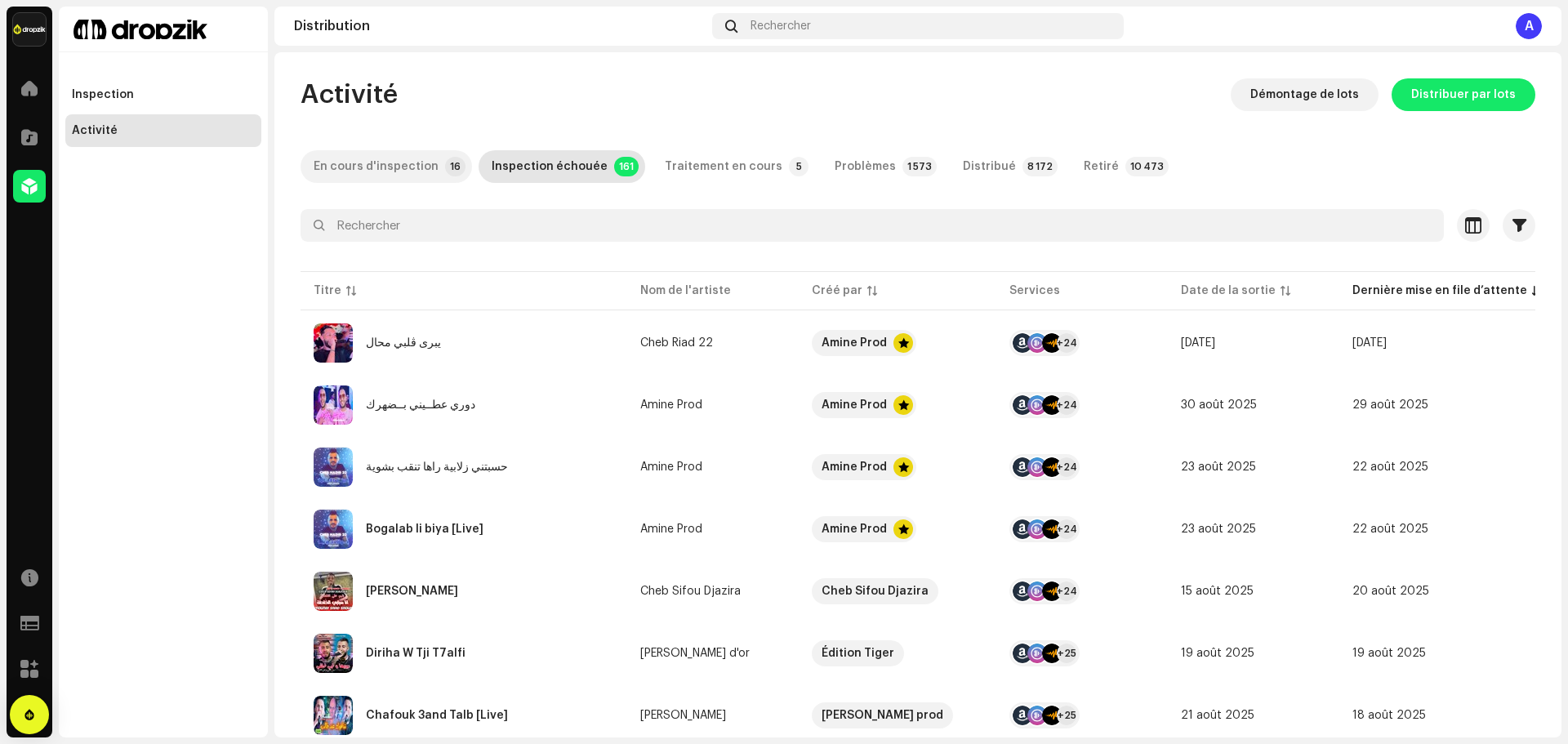
click at [379, 167] on div "En cours d'inspection" at bounding box center [375, 166] width 125 height 32
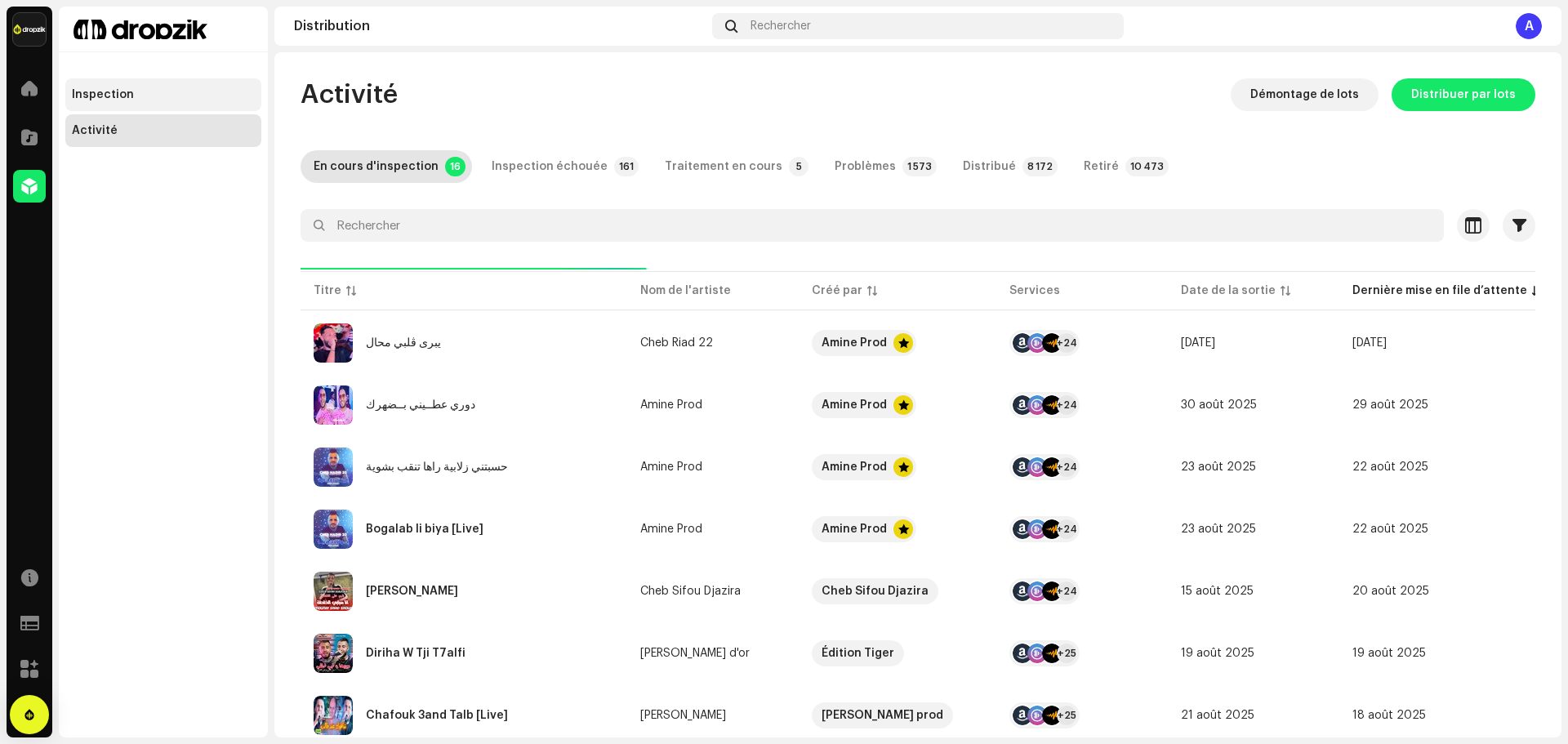
click at [132, 90] on div "Inspection" at bounding box center [163, 94] width 183 height 13
